Goal: Complete application form

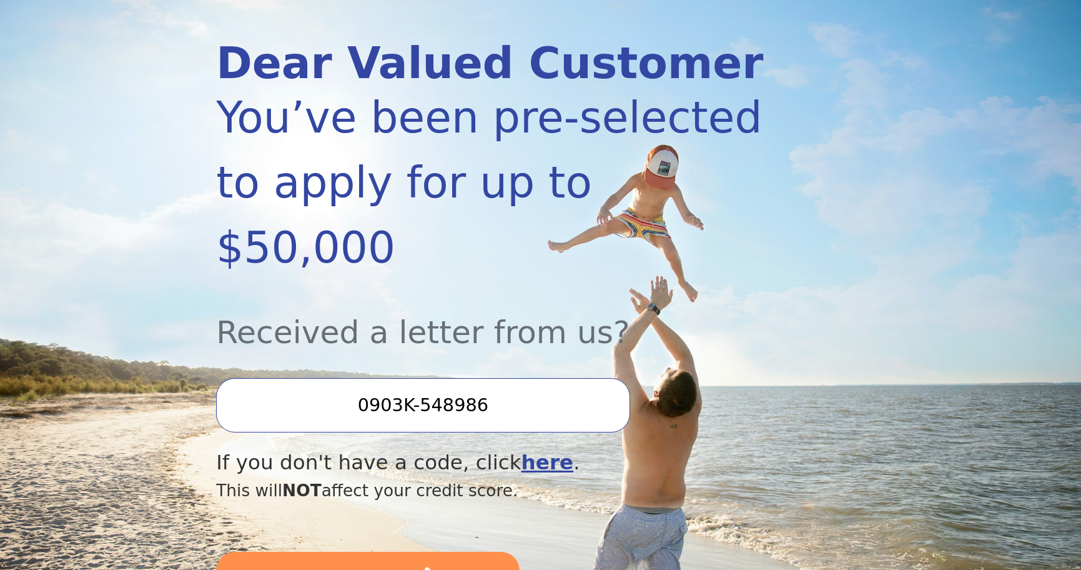
scroll to position [187, 0]
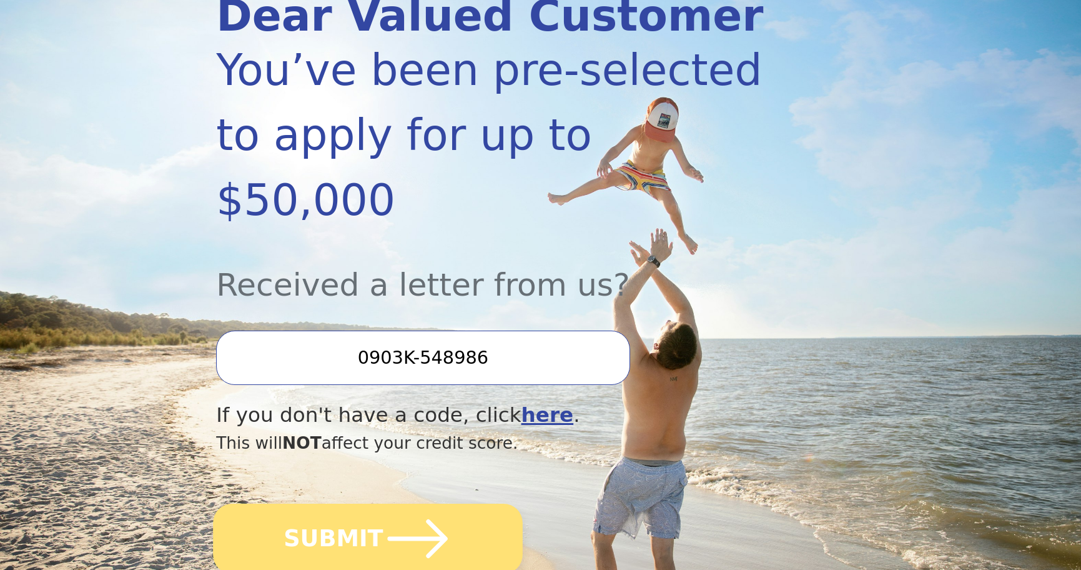
click at [404, 519] on icon "submit" at bounding box center [418, 538] width 60 height 39
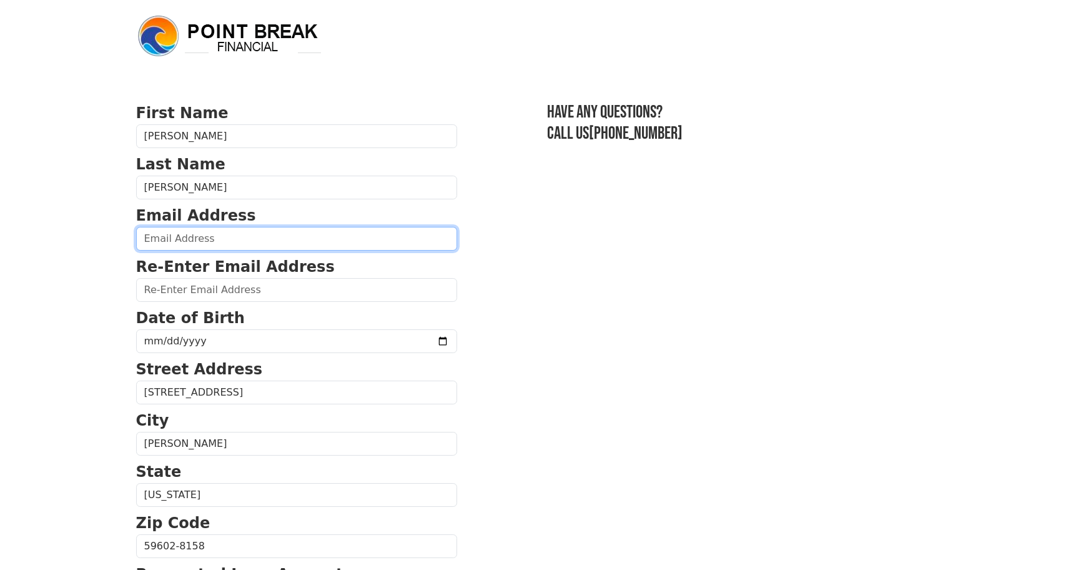
click at [264, 247] on input "email" at bounding box center [296, 239] width 321 height 24
type input "cjr@riesandassociates.com"
type input "(406) 410-0670"
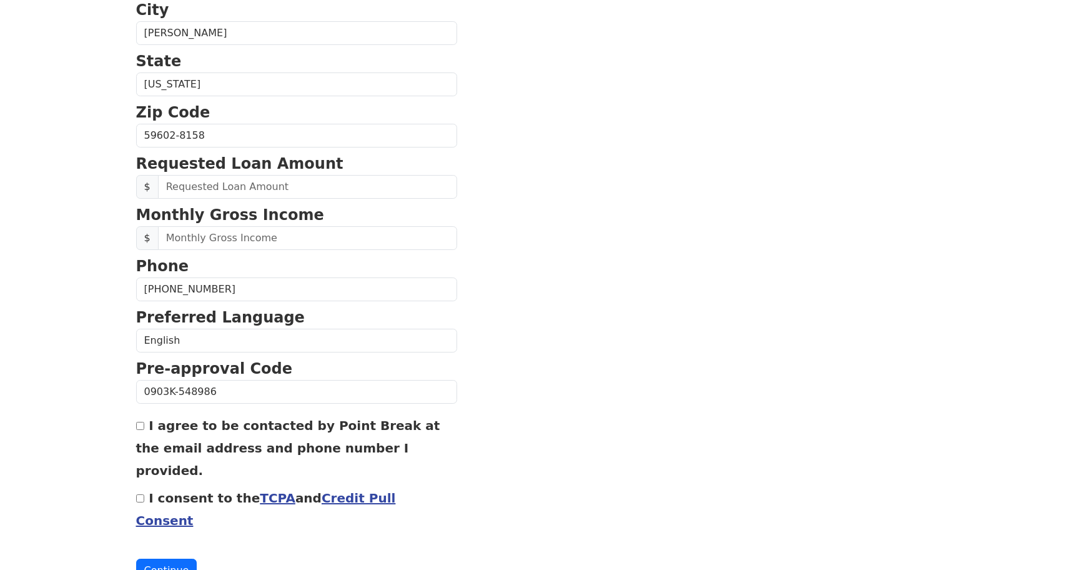
scroll to position [415, 0]
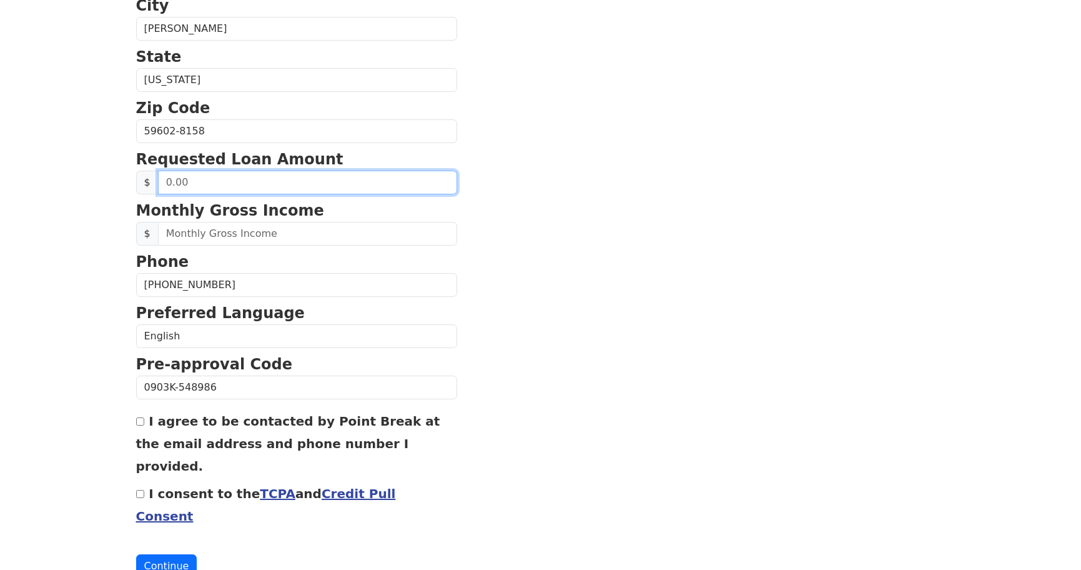
click at [245, 180] on input "text" at bounding box center [307, 183] width 299 height 24
type input "50,000.00"
click at [678, 258] on section "First Name Christopher Last Name Ries Email Address cjr@riesandassociates.com R…" at bounding box center [541, 132] width 810 height 891
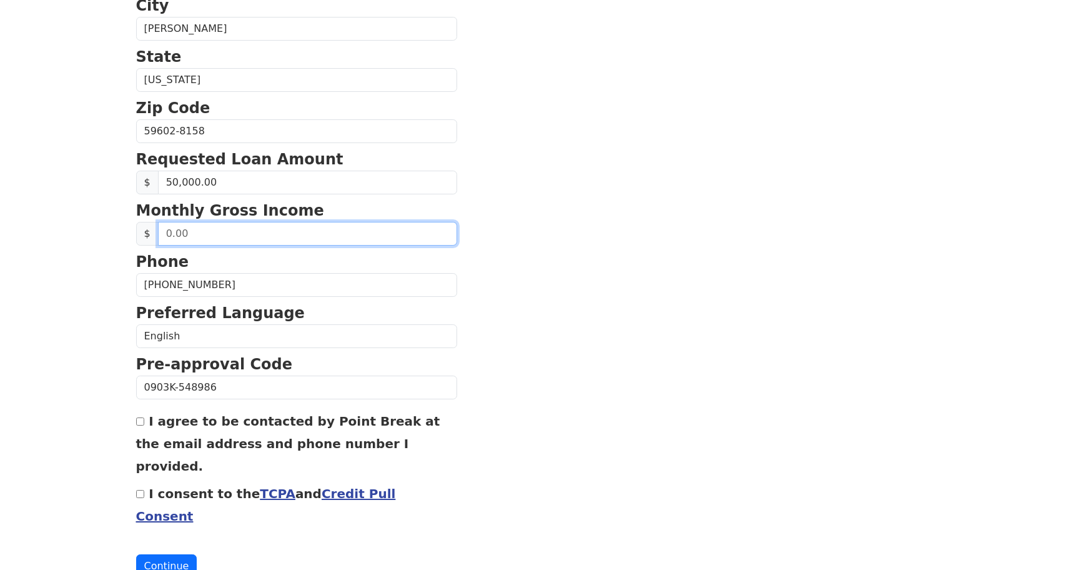
click at [277, 231] on input "text" at bounding box center [307, 234] width 299 height 24
type input "19,000.00"
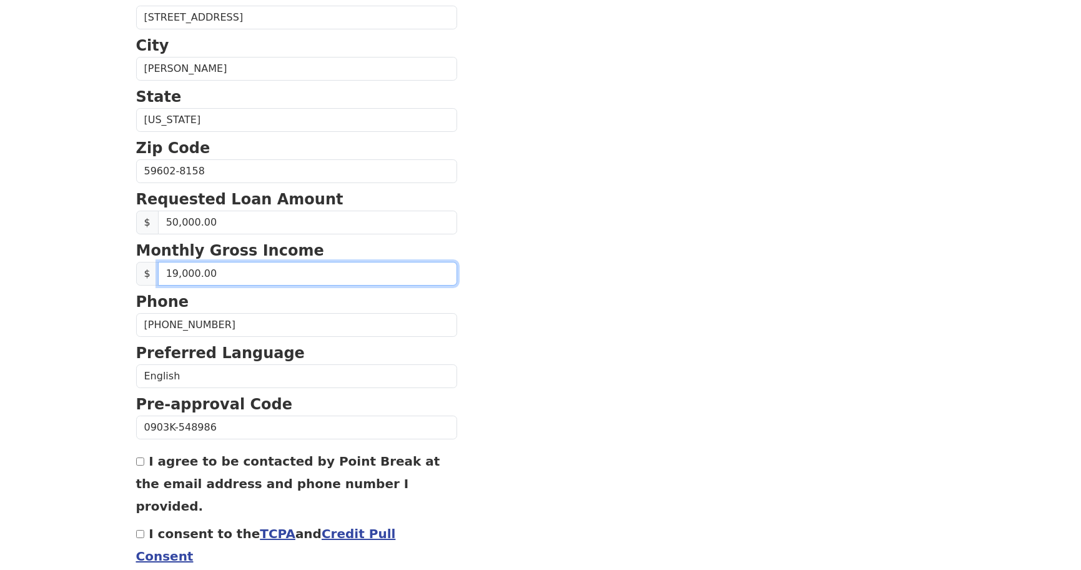
scroll to position [425, 0]
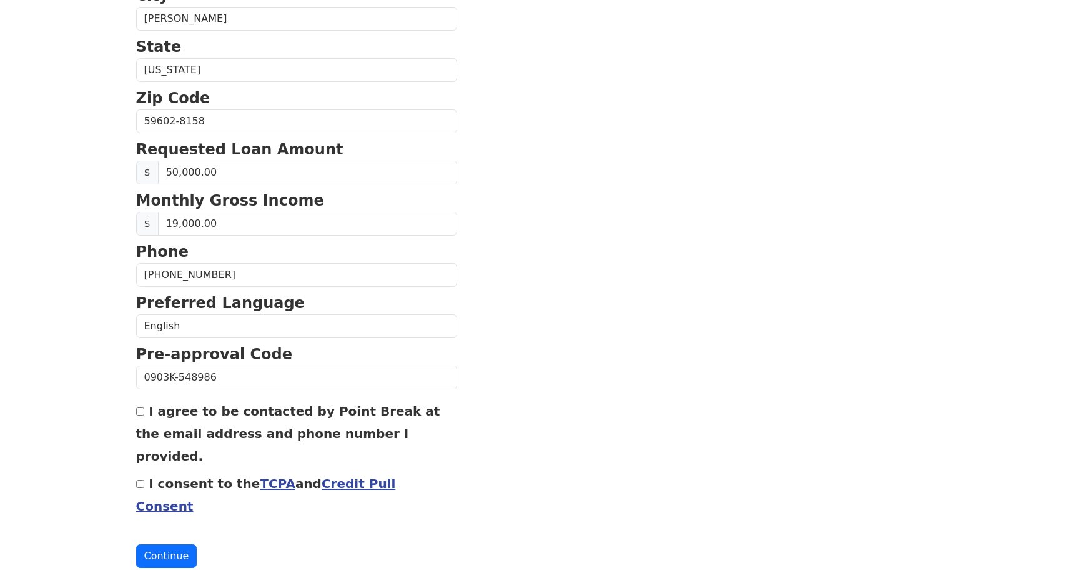
click at [144, 409] on input "I agree to be contacted by Point Break at the email address and phone number I …" at bounding box center [140, 411] width 8 height 8
checkbox input "true"
click at [173, 544] on button "Continue" at bounding box center [166, 556] width 61 height 24
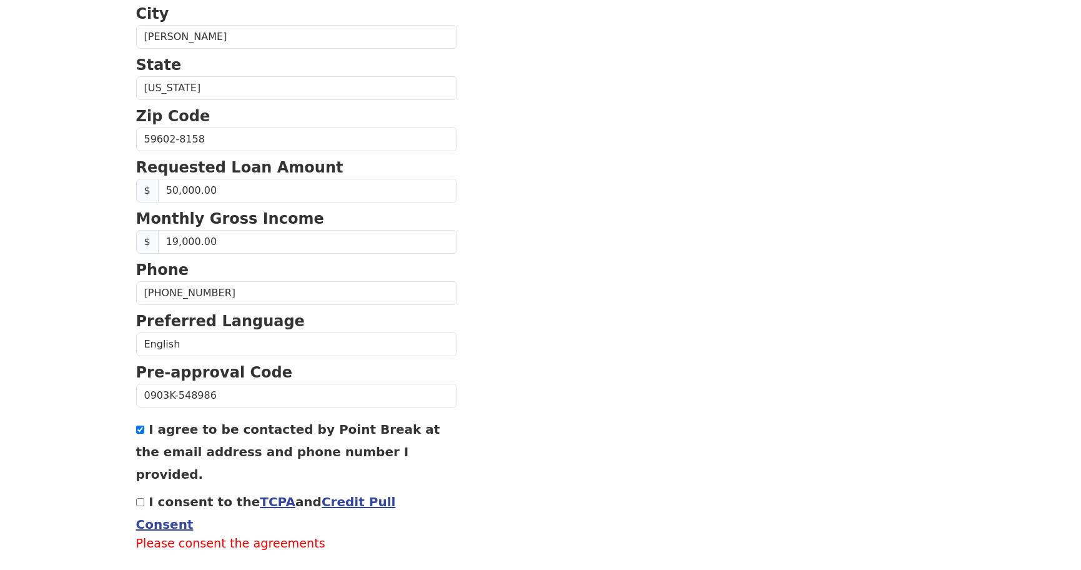
scroll to position [443, 0]
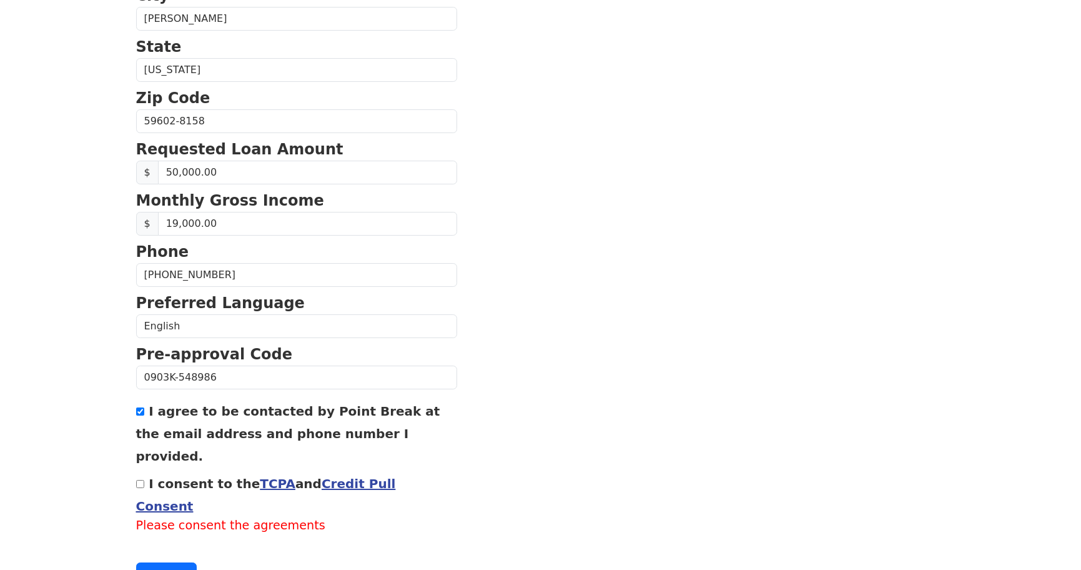
click at [361, 476] on link "Credit Pull Consent" at bounding box center [266, 494] width 260 height 37
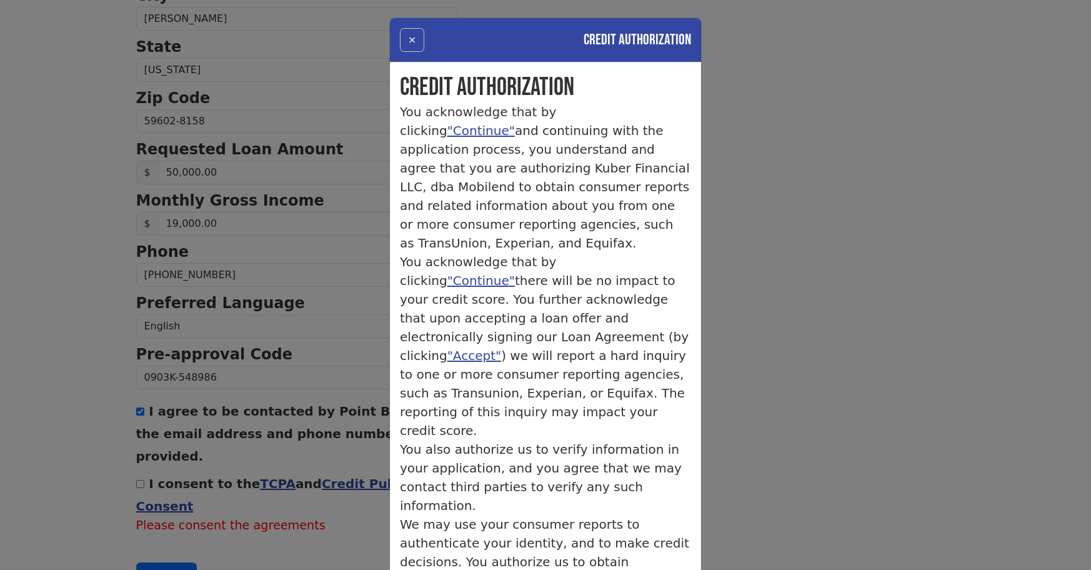
click at [405, 38] on button "×" at bounding box center [412, 40] width 24 height 24
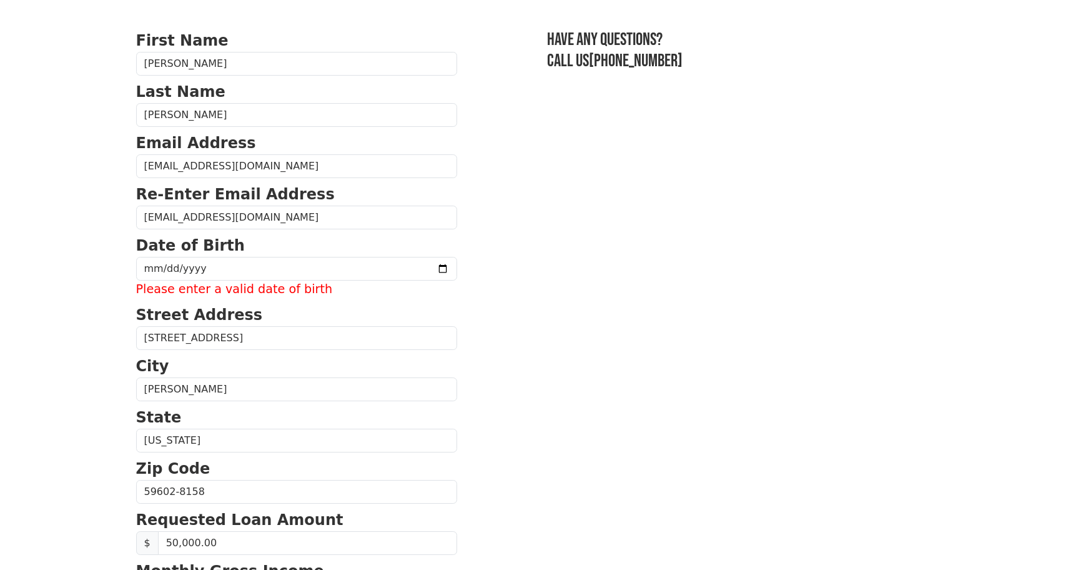
scroll to position [0, 0]
